Goal: Transaction & Acquisition: Purchase product/service

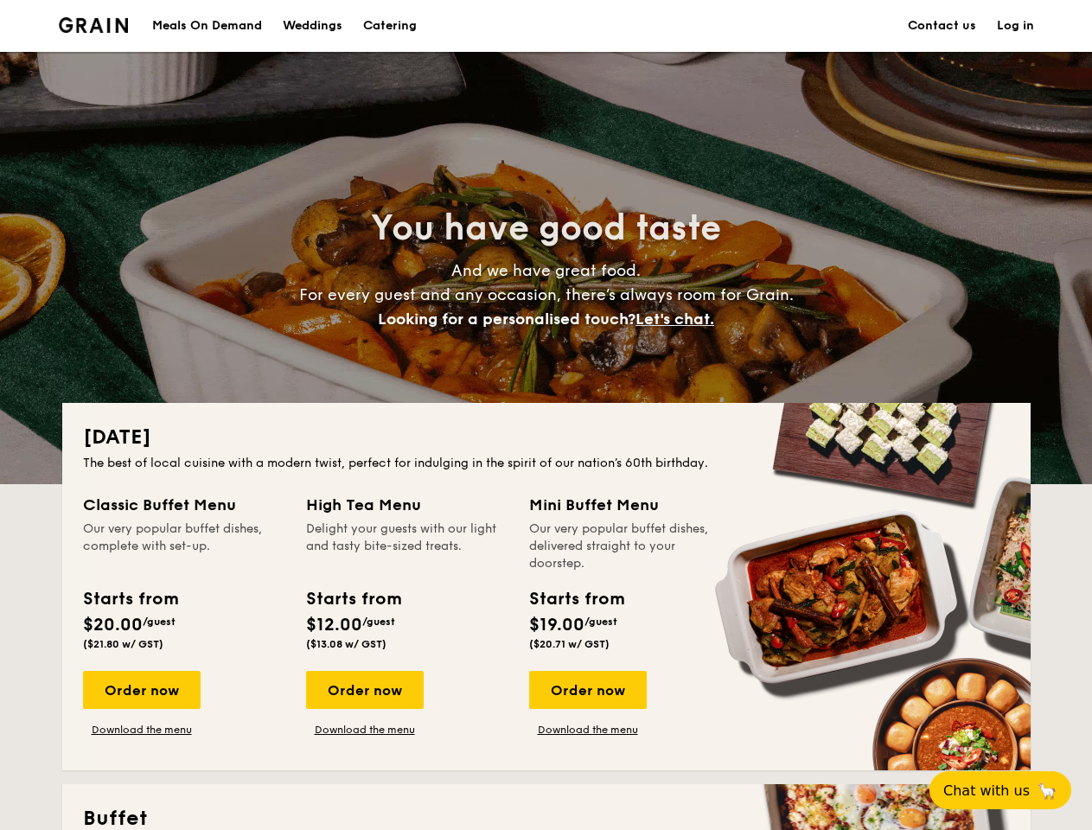
click at [546, 415] on div "[DATE] The best of local cuisine with a modern twist, perfect for indulging in …" at bounding box center [546, 586] width 968 height 367
click at [1015, 26] on link "Log in" at bounding box center [1015, 26] width 37 height 52
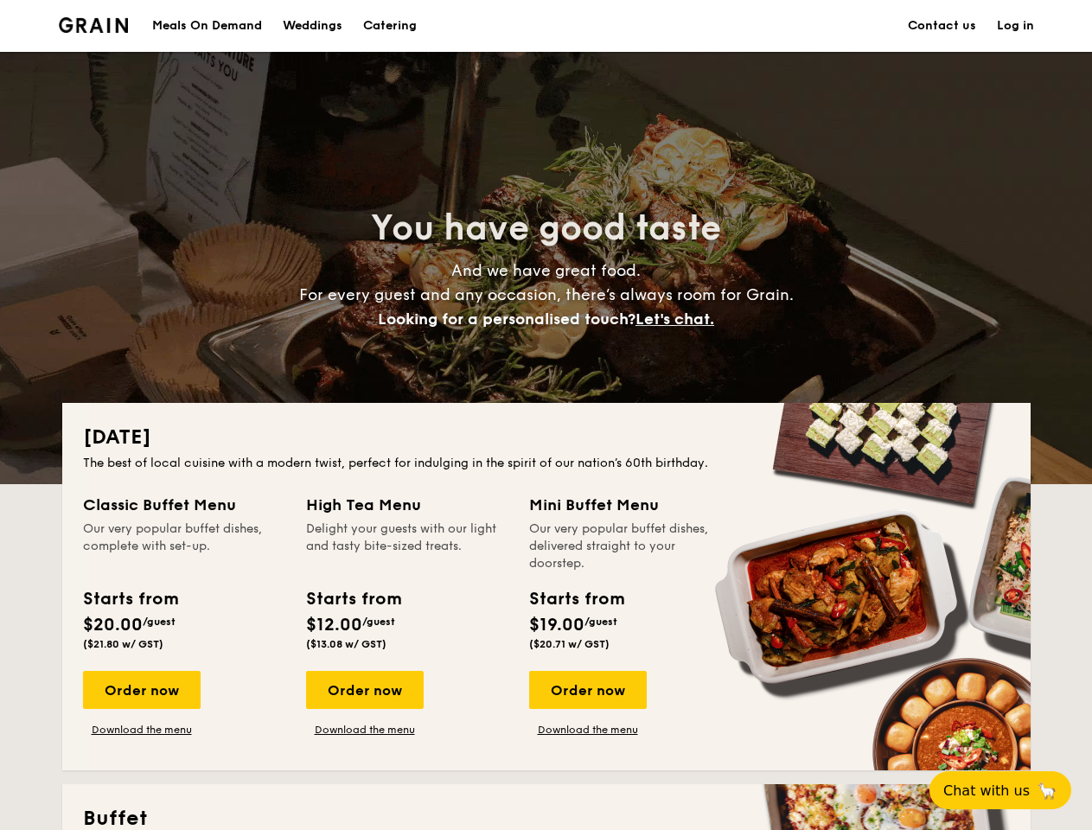
click at [680, 319] on span "Let's chat." at bounding box center [675, 319] width 79 height 19
click at [141, 690] on div "Order now" at bounding box center [142, 690] width 118 height 38
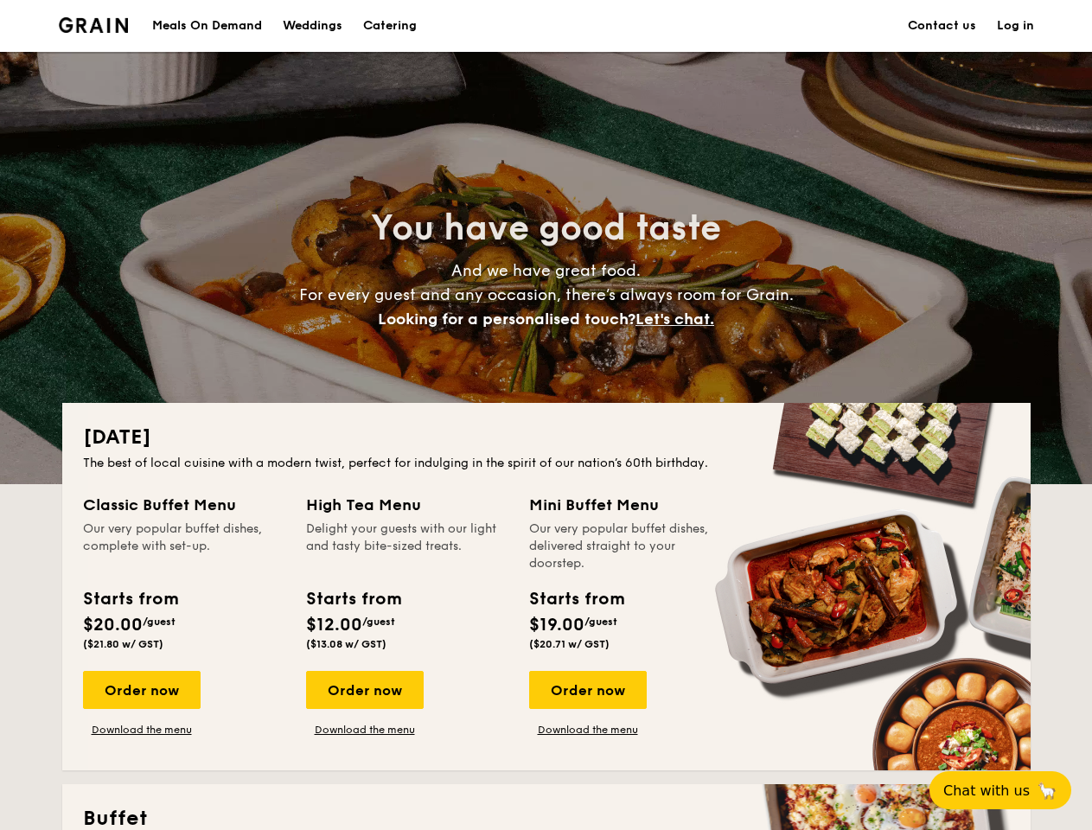
click at [364, 690] on div "Order now" at bounding box center [365, 690] width 118 height 38
click at [587, 690] on div "Order now" at bounding box center [588, 690] width 118 height 38
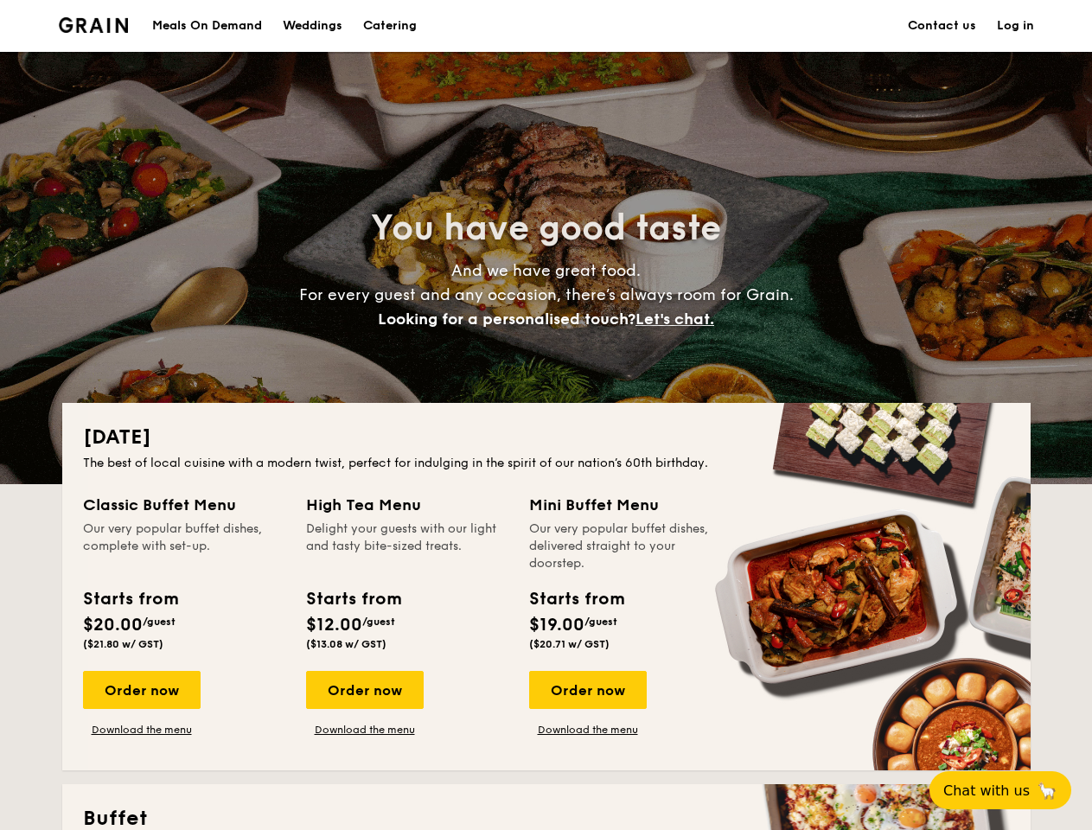
click at [1010, 790] on span "Chat with us" at bounding box center [986, 791] width 86 height 16
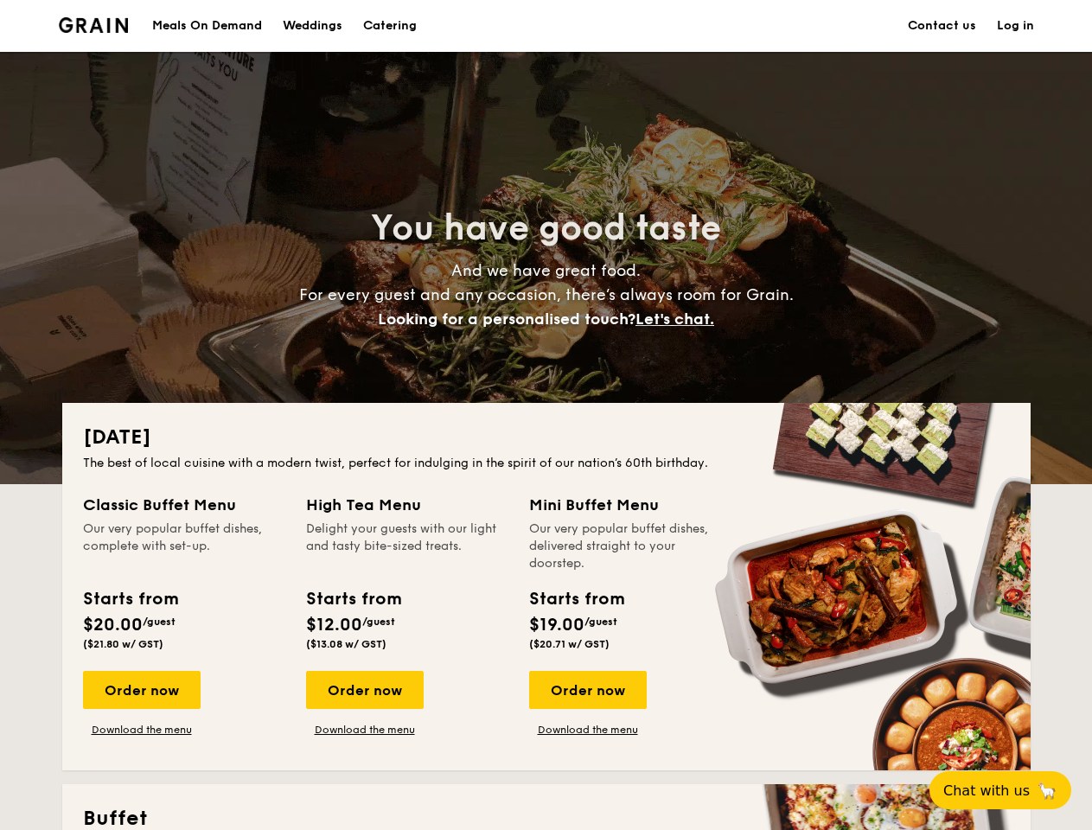
scroll to position [16, 0]
